Goal: Information Seeking & Learning: Learn about a topic

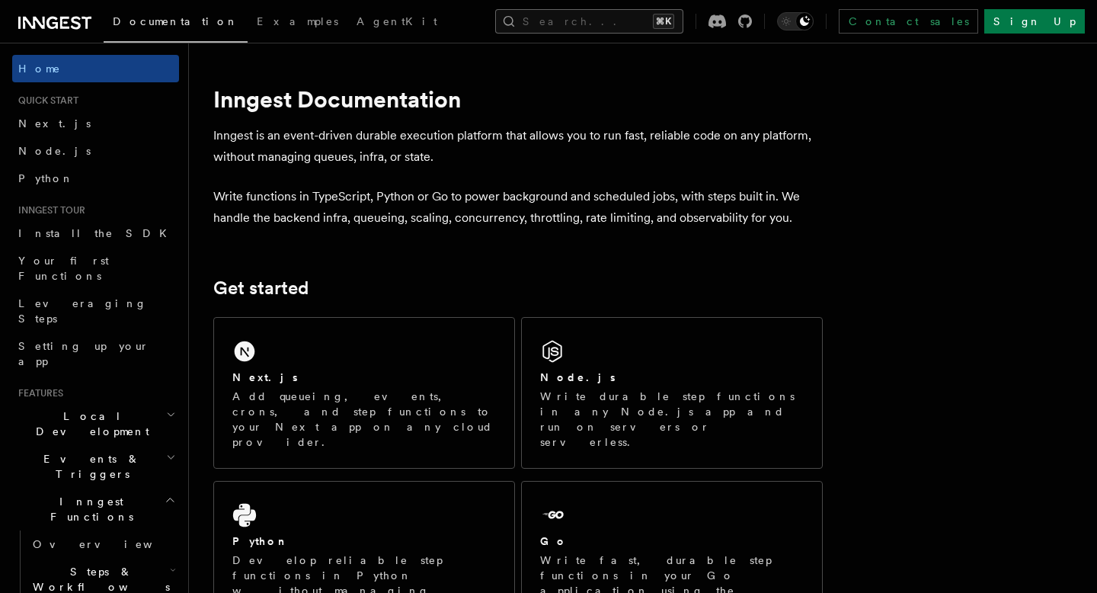
click at [584, 24] on button "Search... ⌘K" at bounding box center [589, 21] width 188 height 24
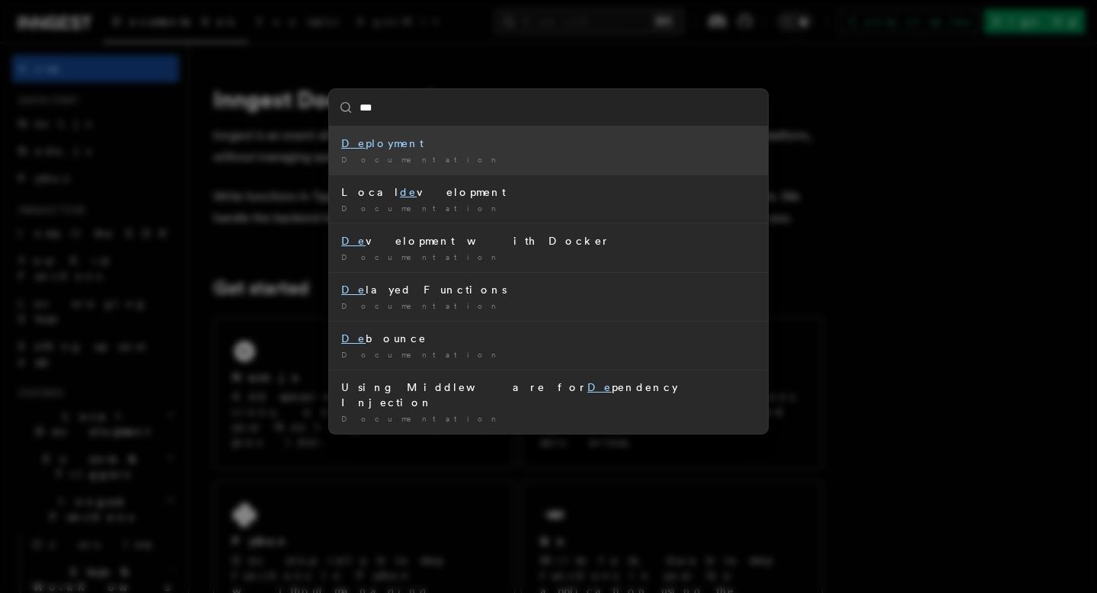
type input "****"
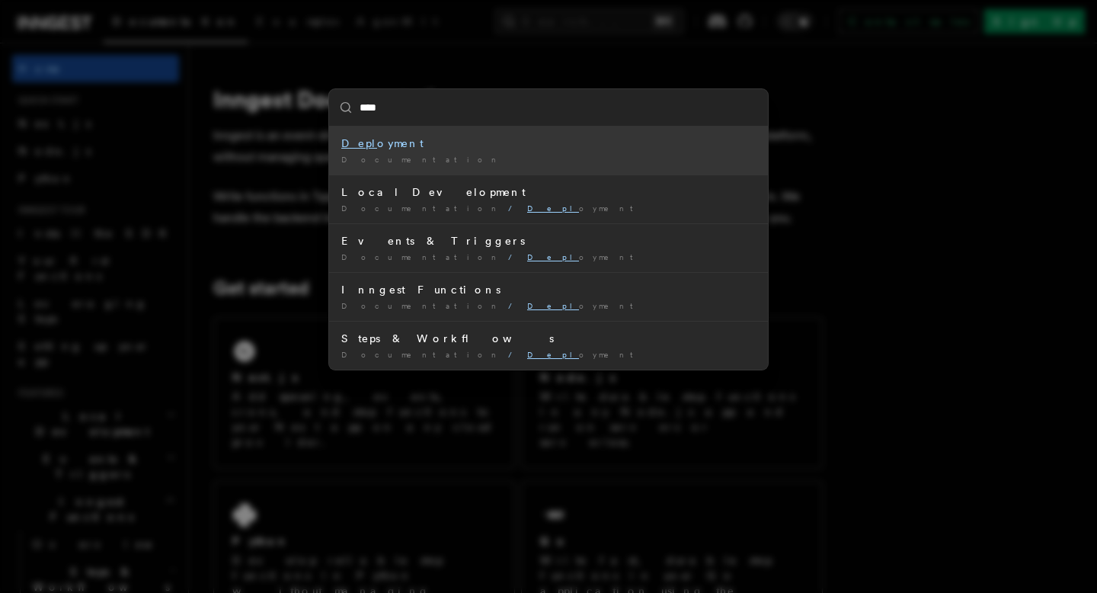
click at [466, 154] on div "Documentation /" at bounding box center [548, 159] width 414 height 11
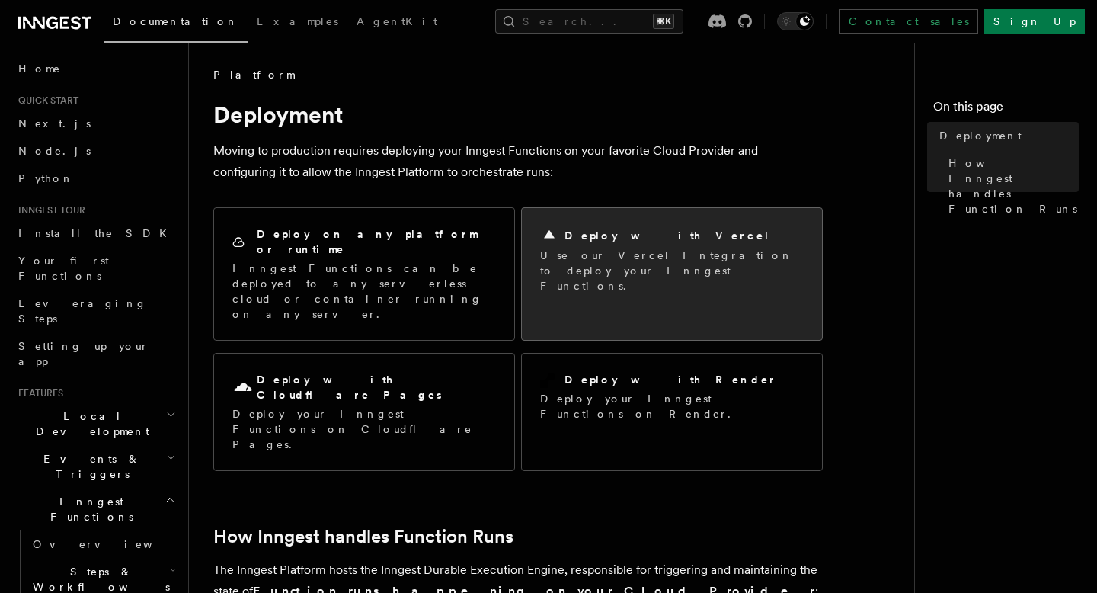
click at [619, 272] on p "Use our Vercel Integration to deploy your Inngest Functions." at bounding box center [672, 271] width 264 height 46
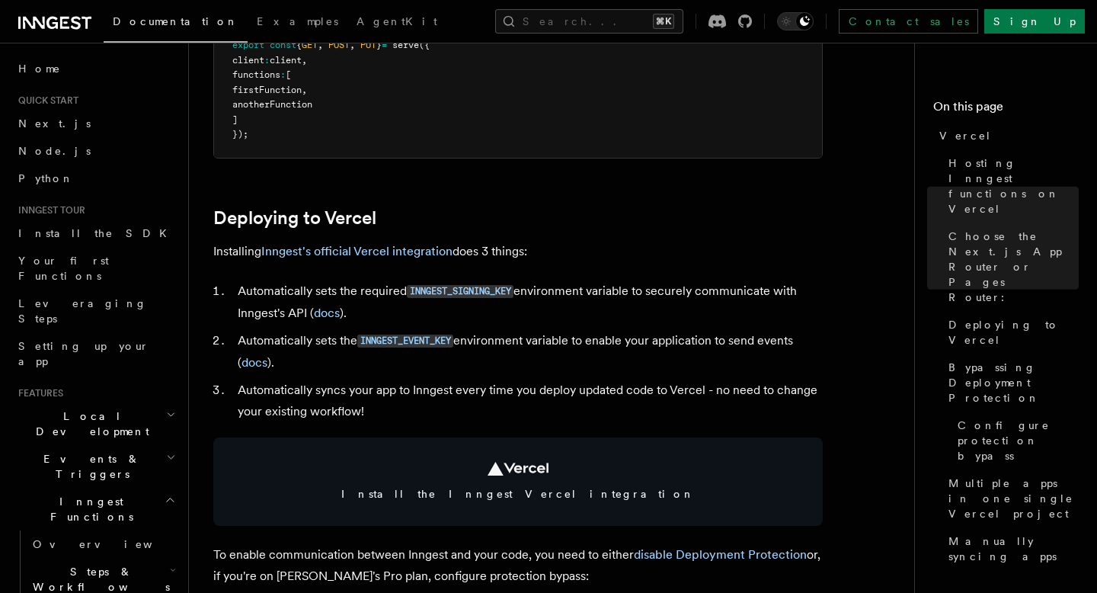
scroll to position [674, 0]
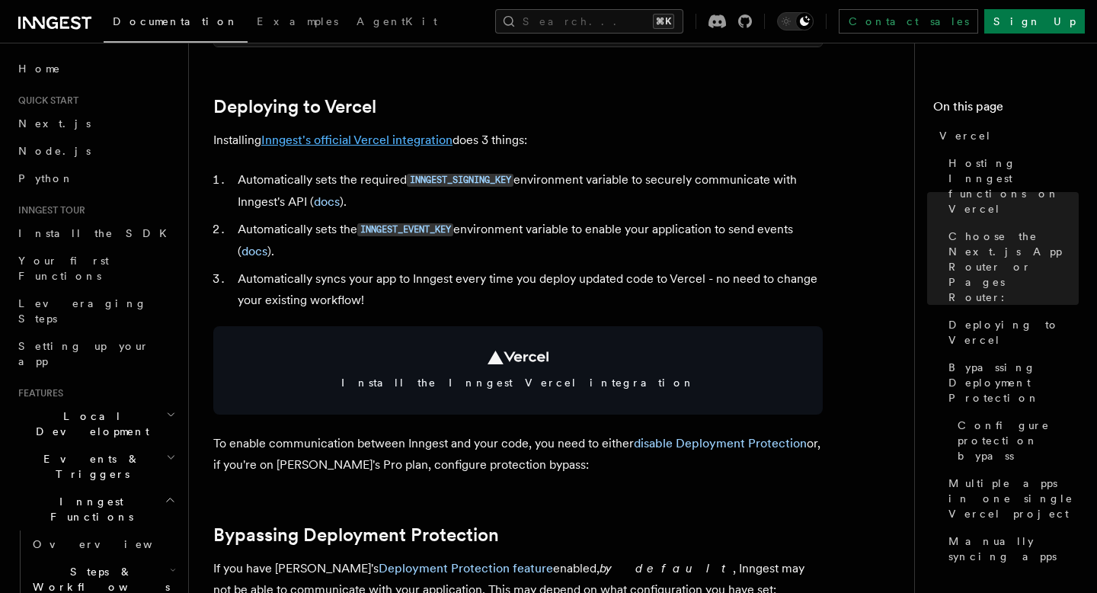
click at [360, 143] on link "Inngest's official Vercel integration" at bounding box center [356, 140] width 191 height 14
